Goal: Information Seeking & Learning: Learn about a topic

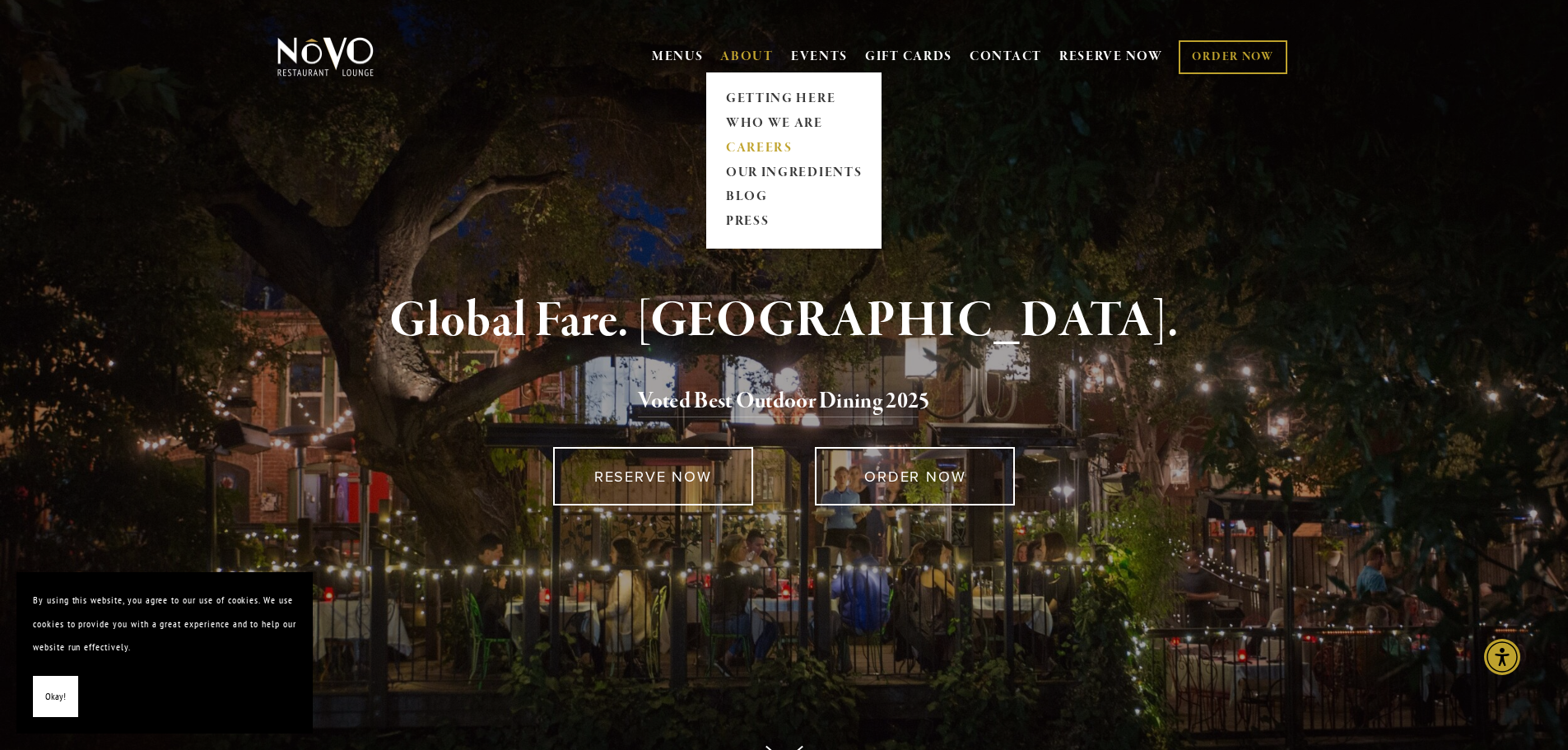
click at [777, 148] on link "CAREERS" at bounding box center [793, 148] width 146 height 25
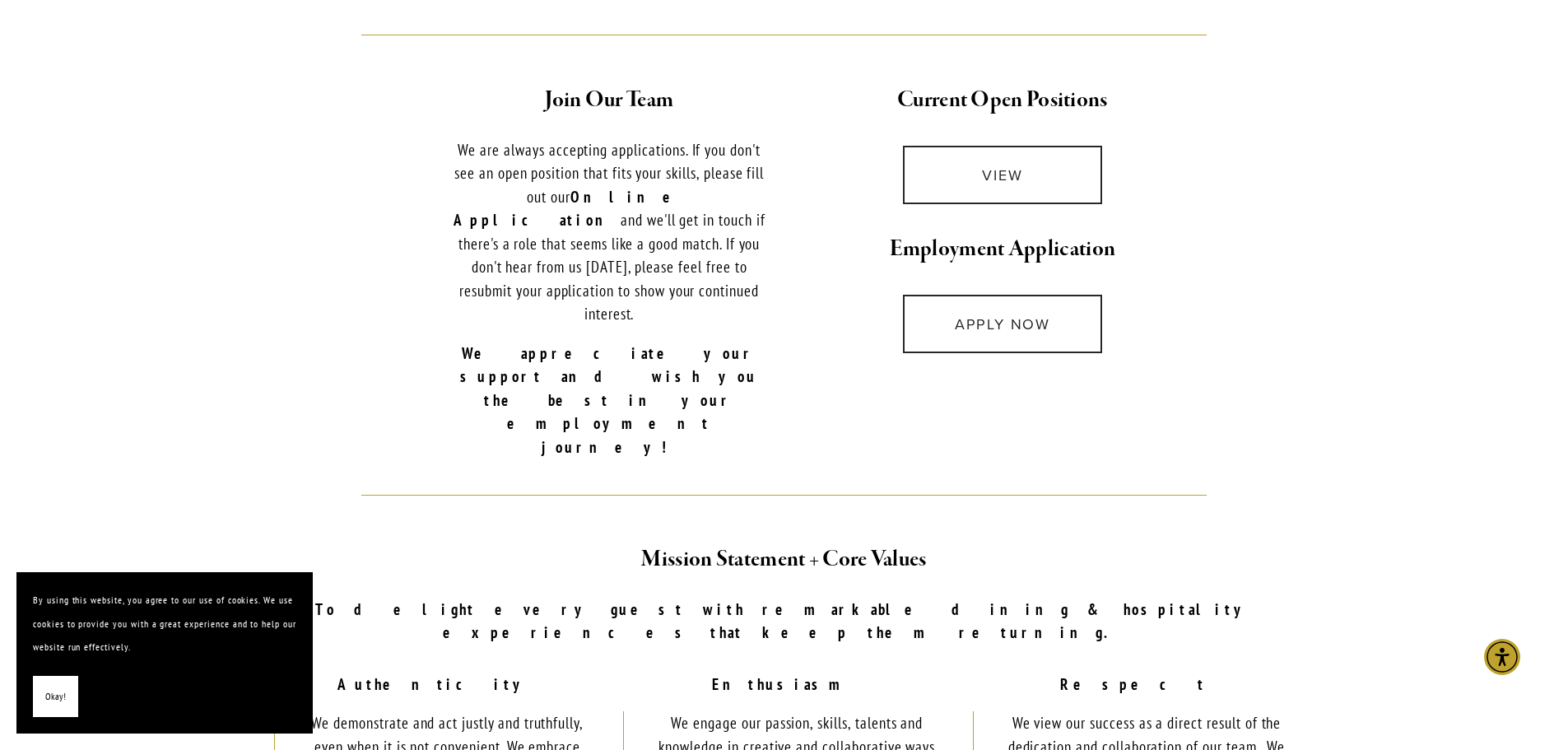
scroll to position [576, 0]
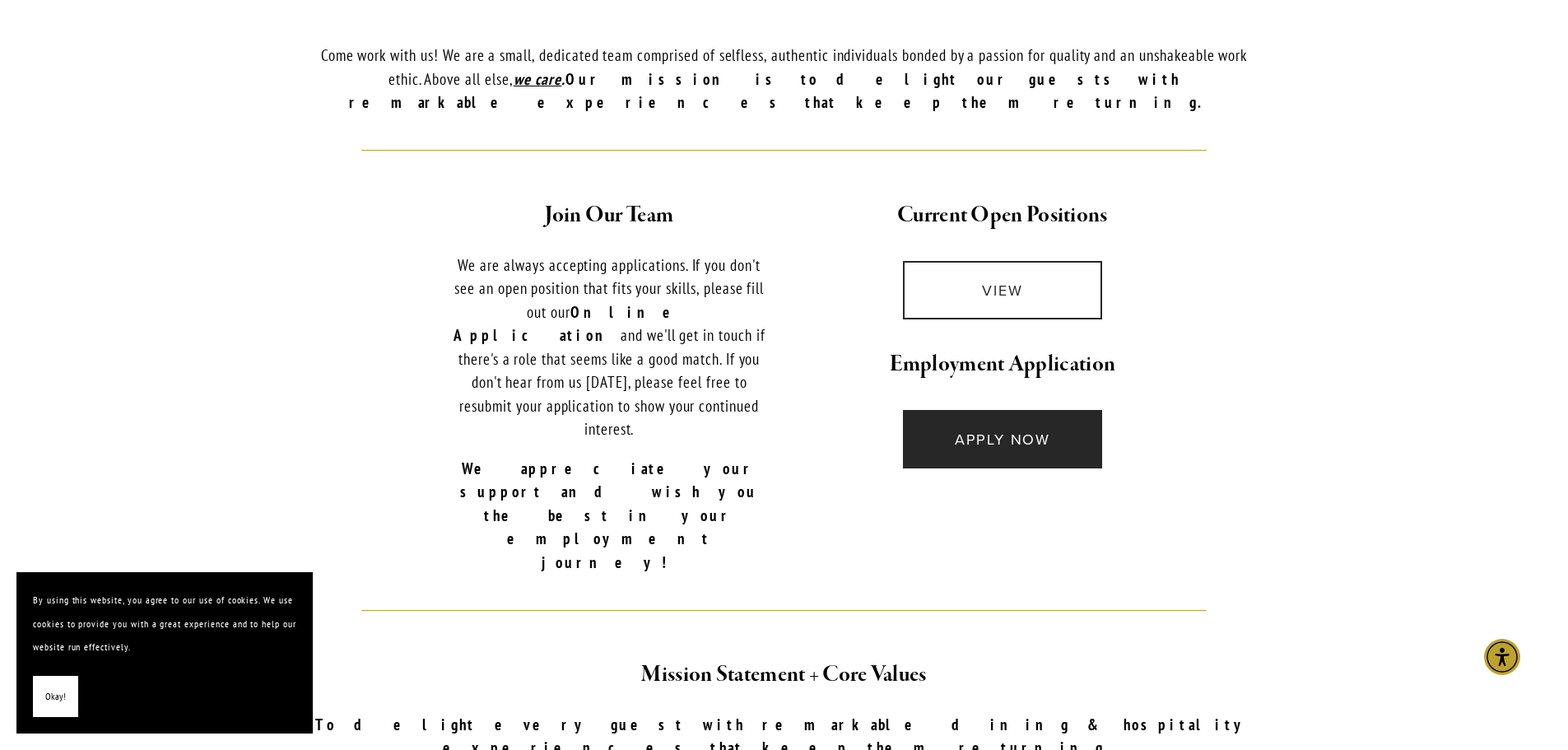
click at [1013, 414] on link "APPLY NOW" at bounding box center [1003, 439] width 200 height 59
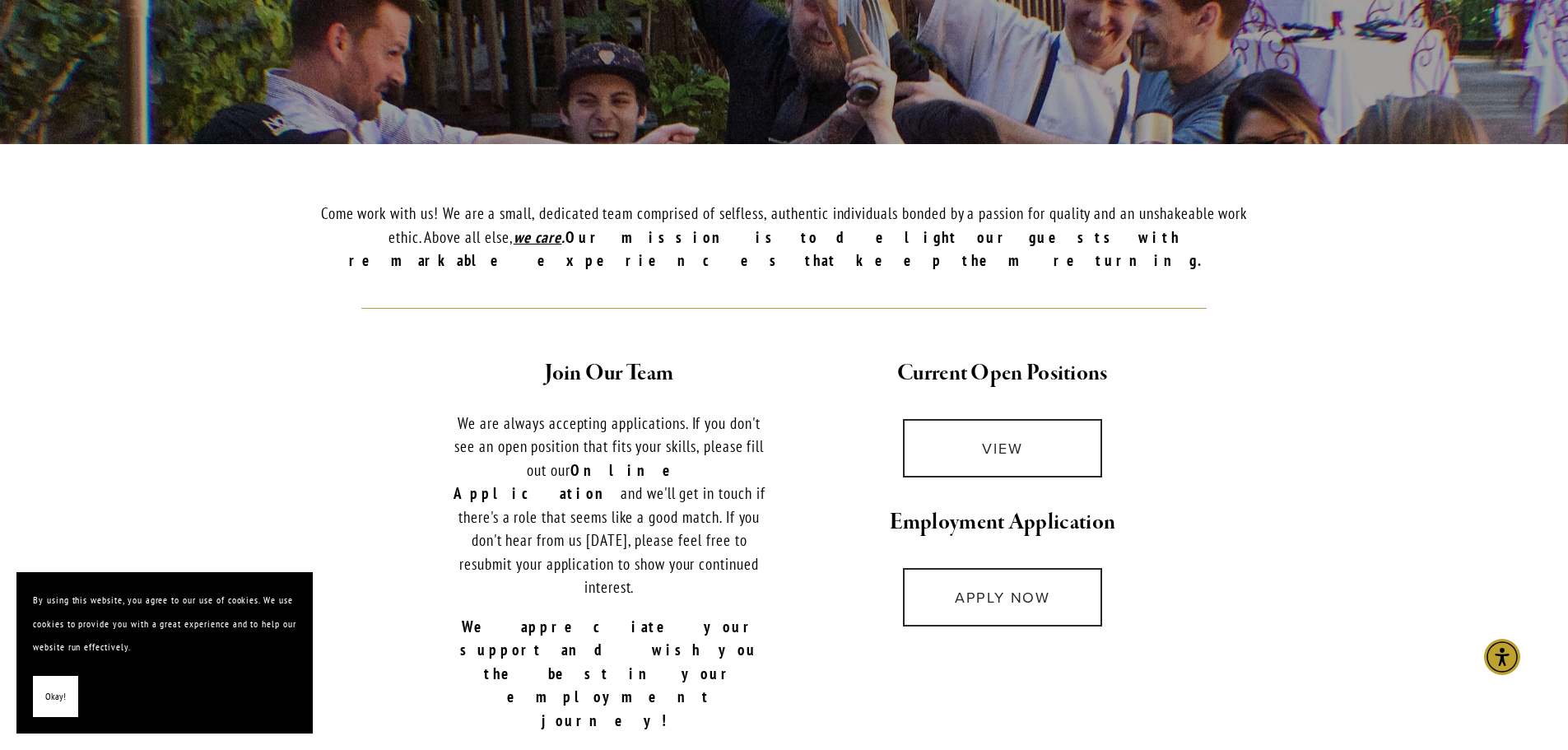
scroll to position [0, 0]
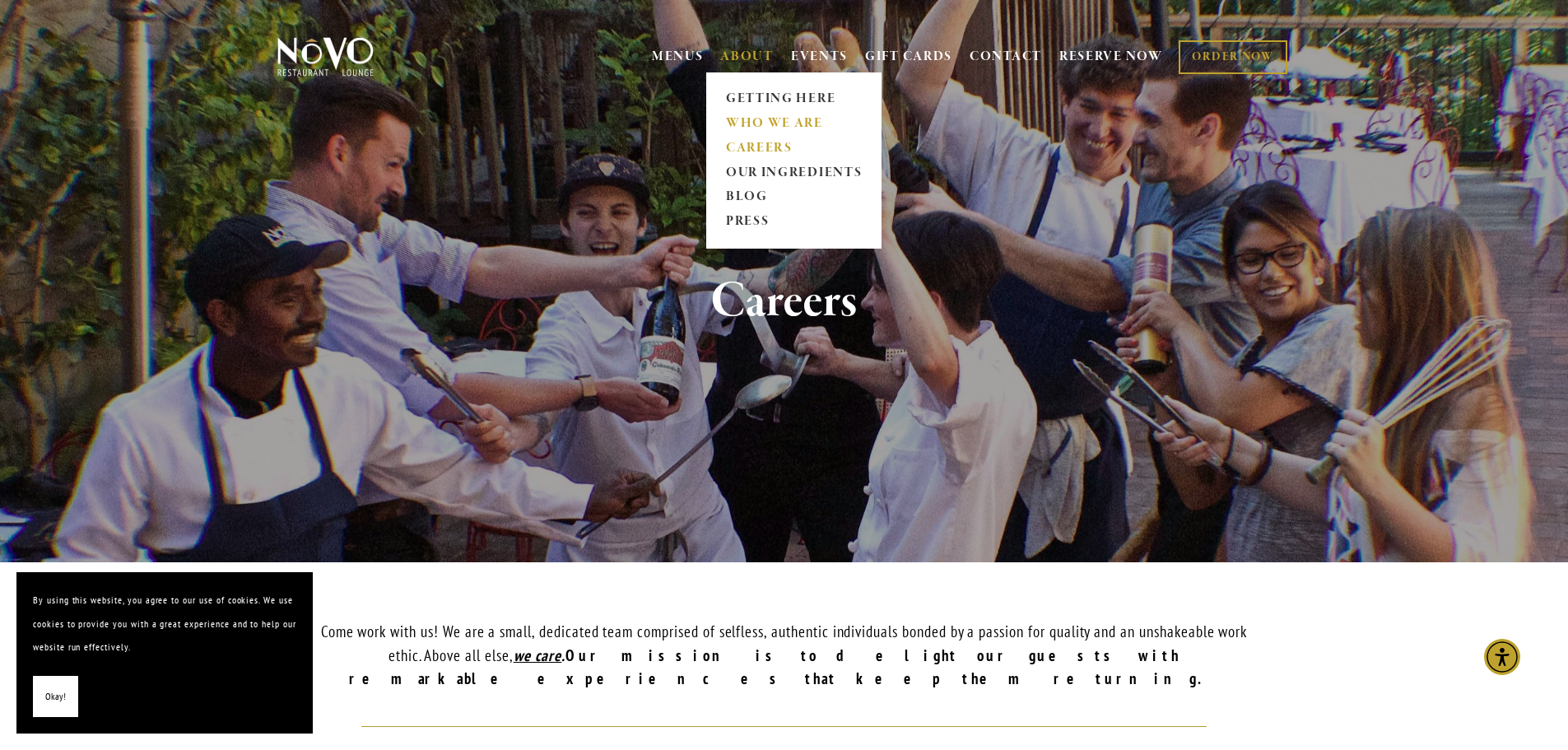
click at [751, 123] on link "WHO WE ARE" at bounding box center [793, 123] width 146 height 25
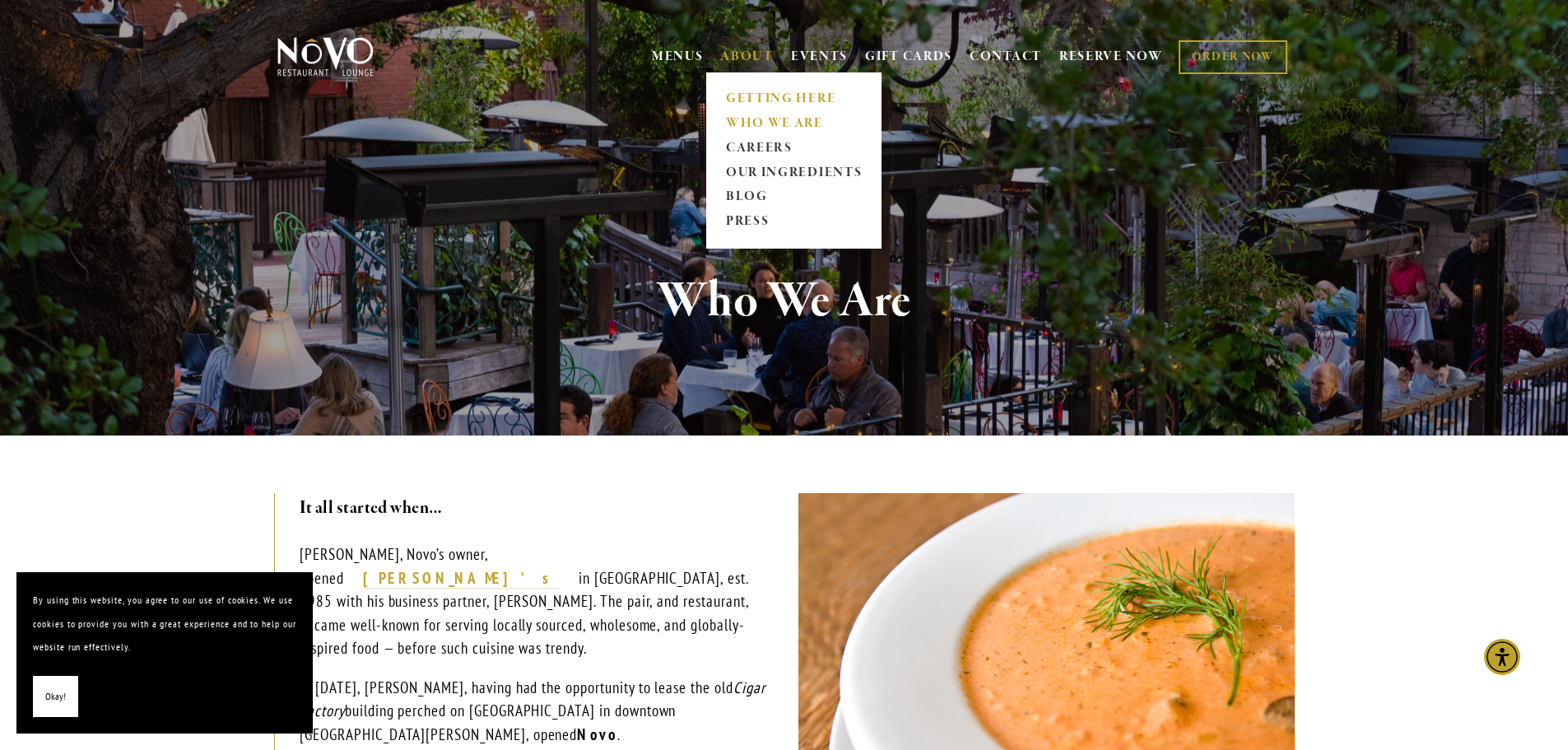
click at [764, 104] on link "GETTING HERE" at bounding box center [793, 99] width 146 height 25
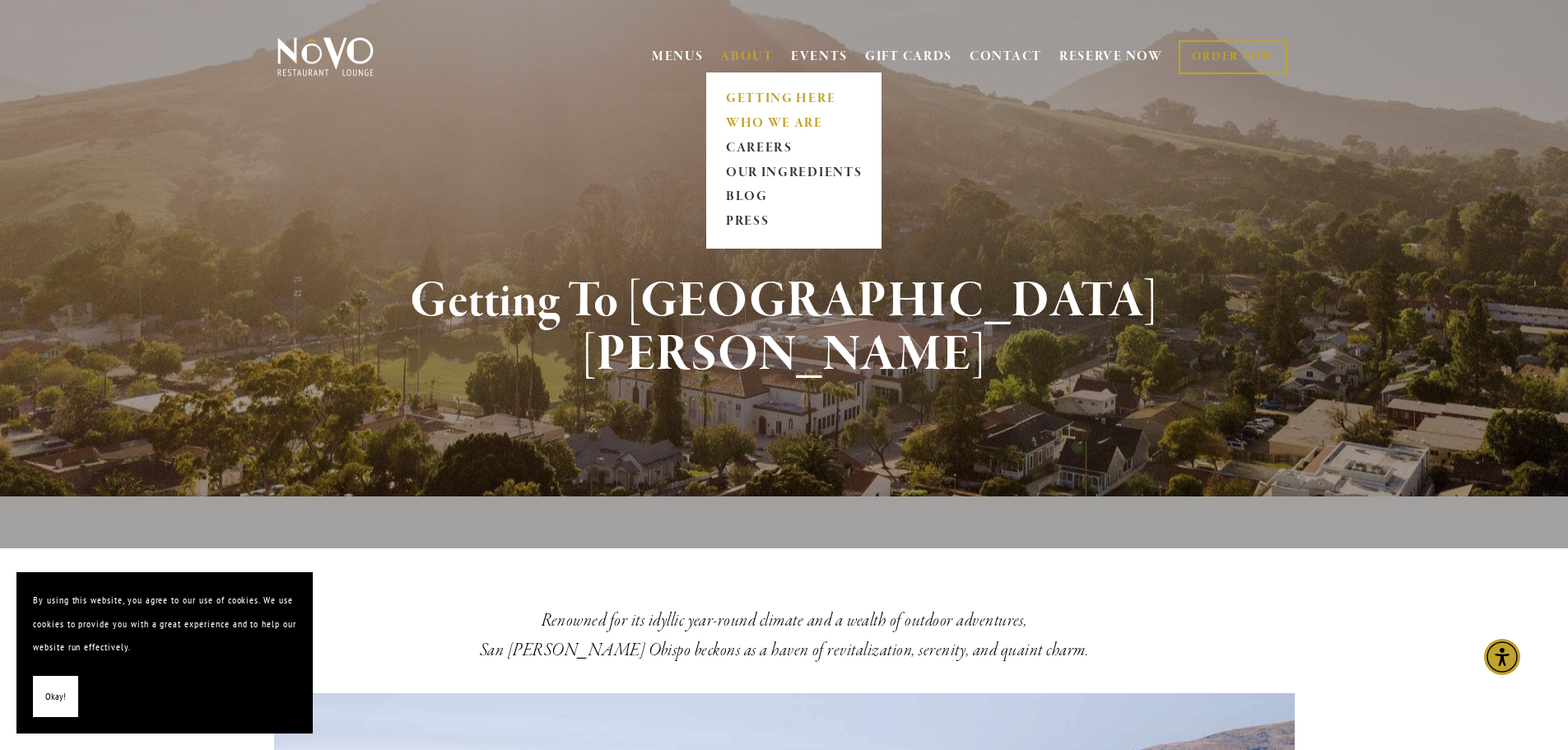
click at [760, 114] on link "WHO WE ARE" at bounding box center [793, 123] width 146 height 25
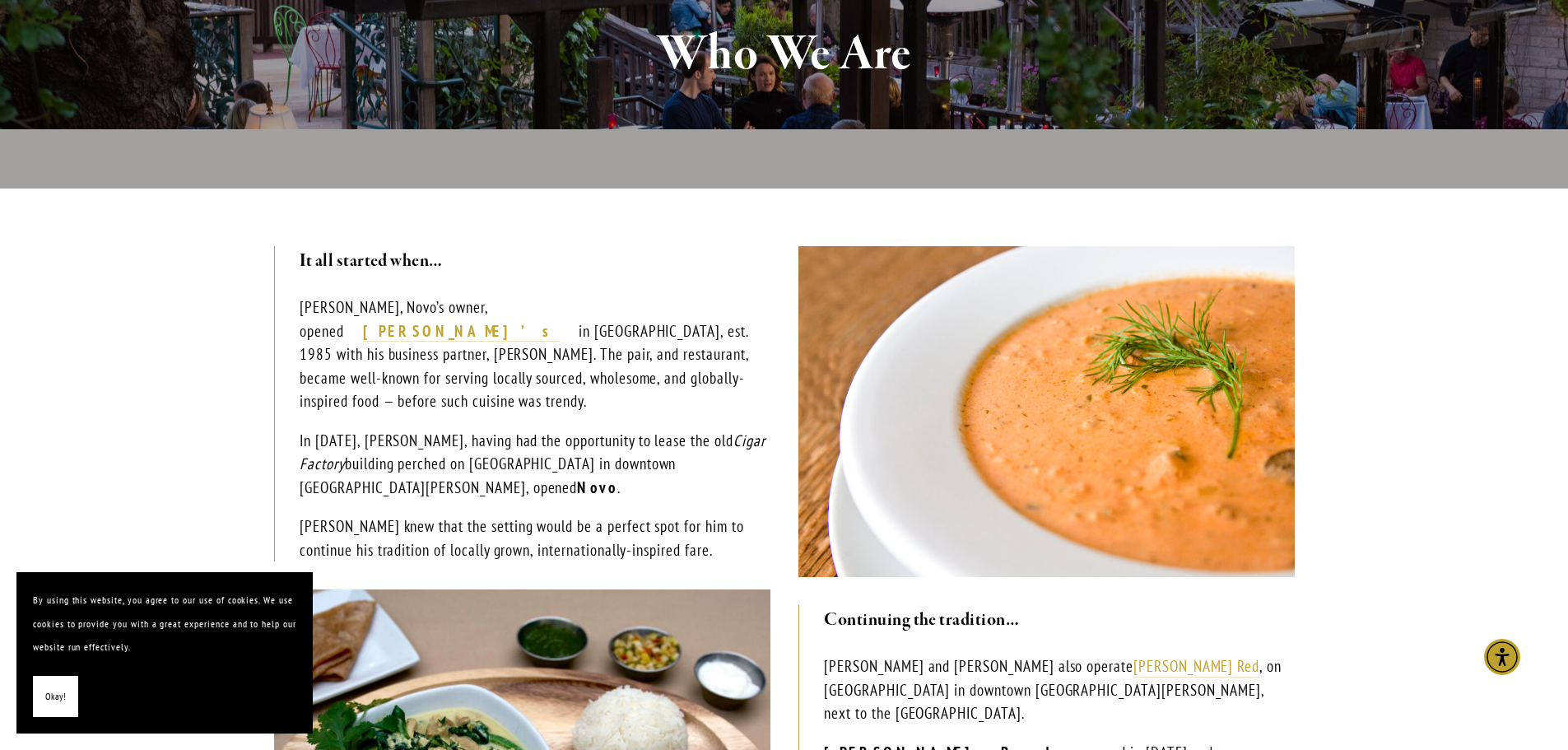
scroll to position [494, 0]
